Goal: Navigation & Orientation: Find specific page/section

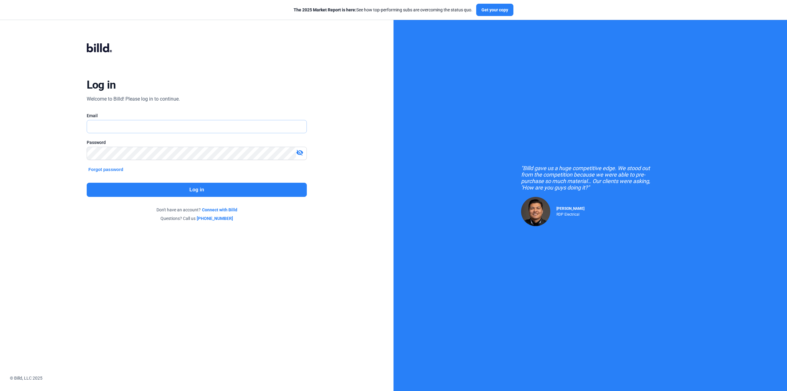
type input "[EMAIL_ADDRESS][DOMAIN_NAME]"
click at [153, 188] on button "Log in" at bounding box center [197, 190] width 220 height 14
